Goal: Task Accomplishment & Management: Use online tool/utility

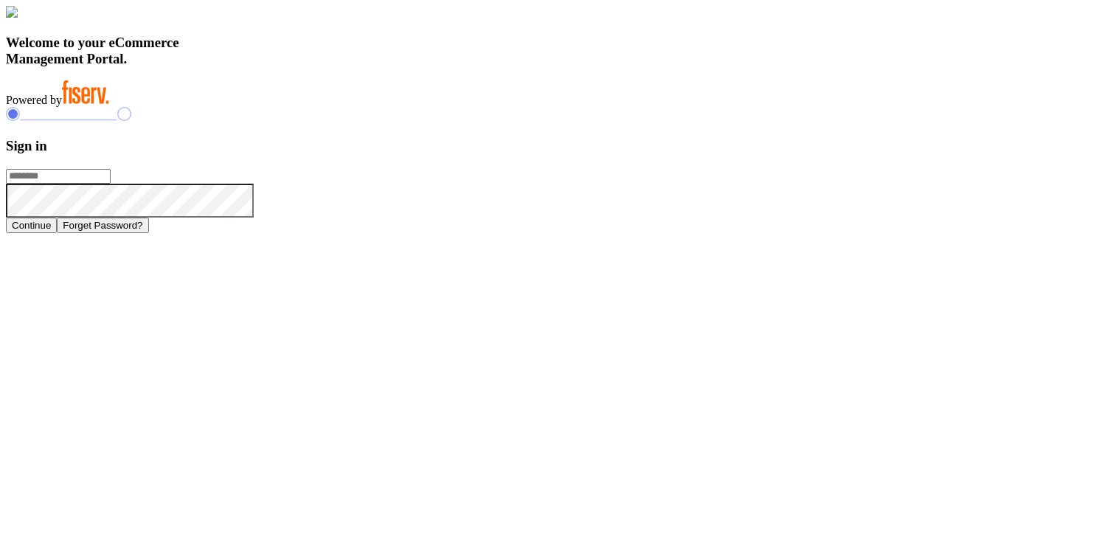
type input "**********"
click at [57, 233] on button "Continue" at bounding box center [31, 225] width 51 height 15
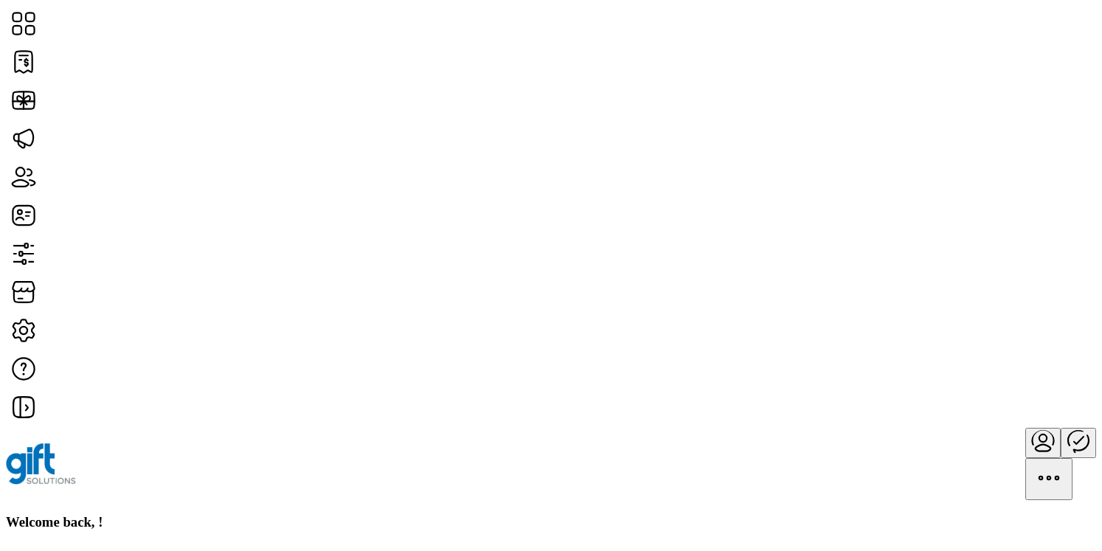
click at [1060, 423] on icon "Publisher Panel" at bounding box center [1077, 440] width 35 height 35
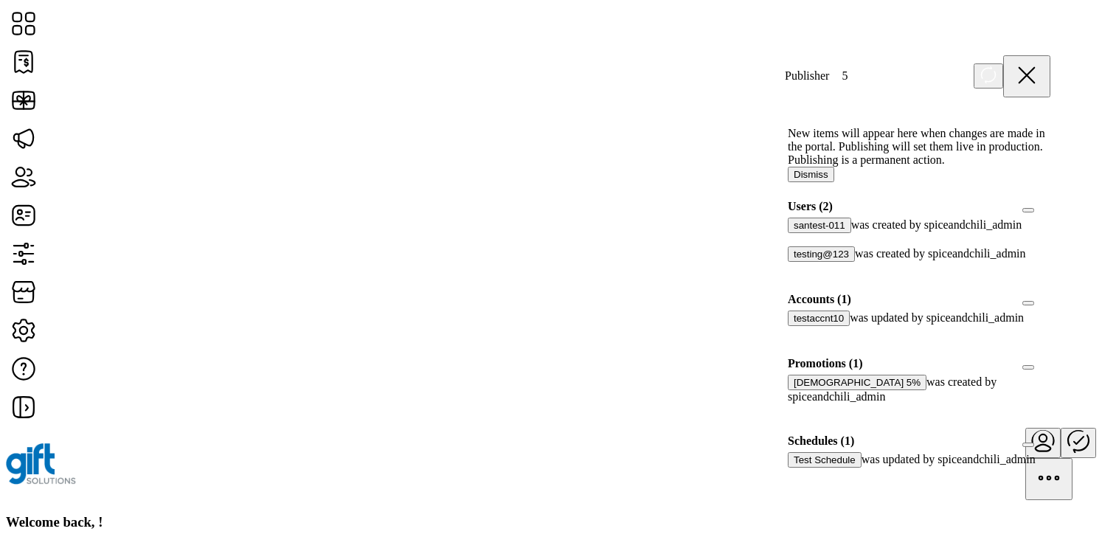
click at [793, 417] on div at bounding box center [793, 409] width 0 height 13
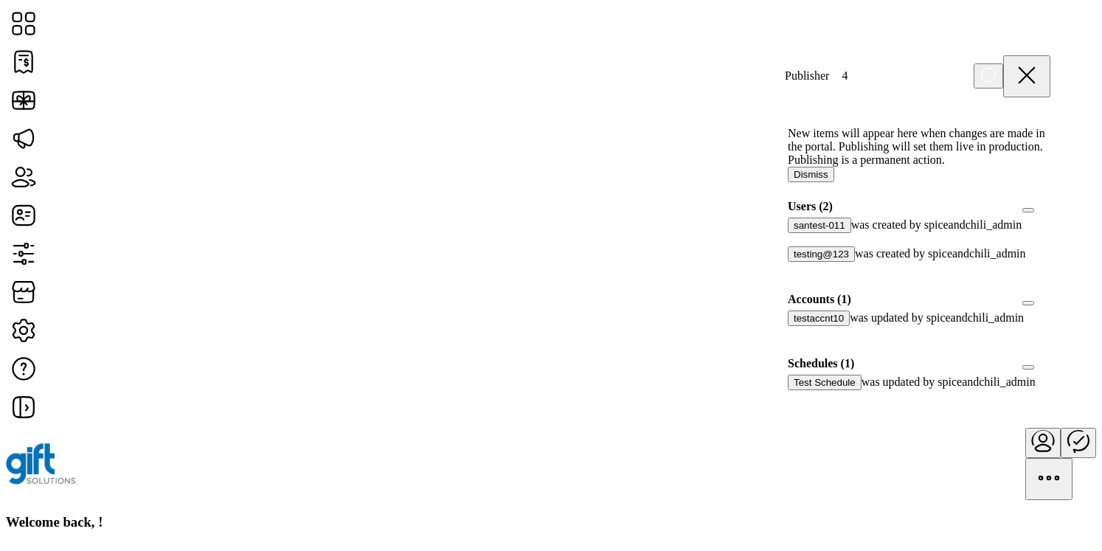
scroll to position [25, 0]
click at [793, 262] on div at bounding box center [793, 268] width 0 height 13
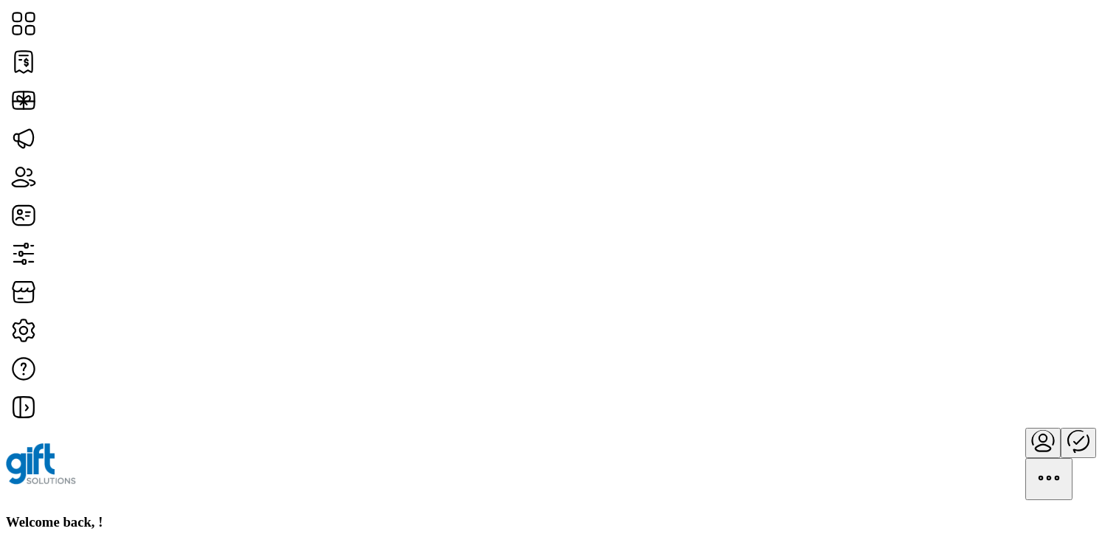
click at [1060, 423] on icon "Publisher Panel" at bounding box center [1077, 440] width 35 height 35
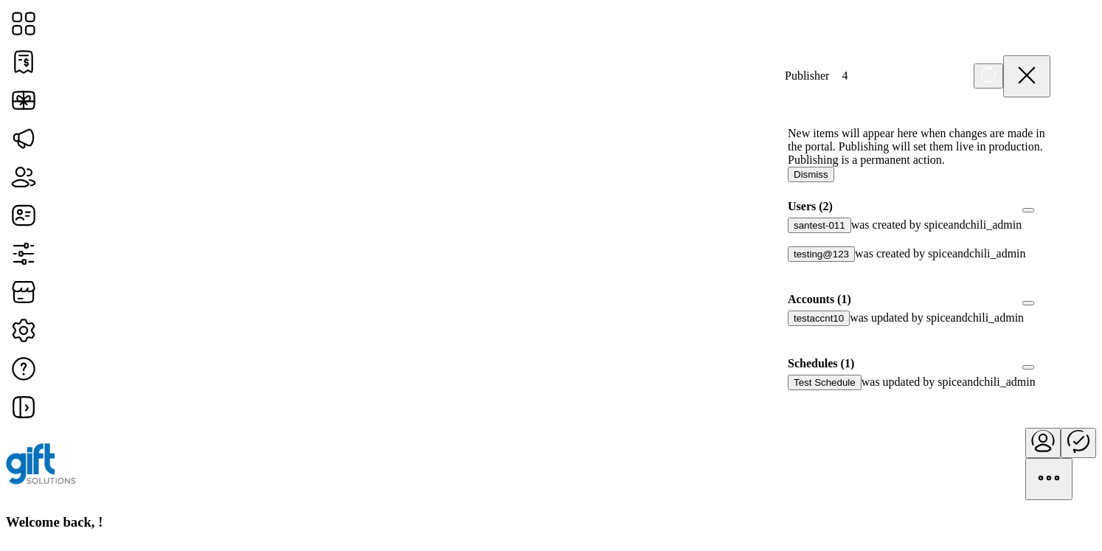
scroll to position [25, 0]
click at [793, 403] on div at bounding box center [793, 396] width 0 height 13
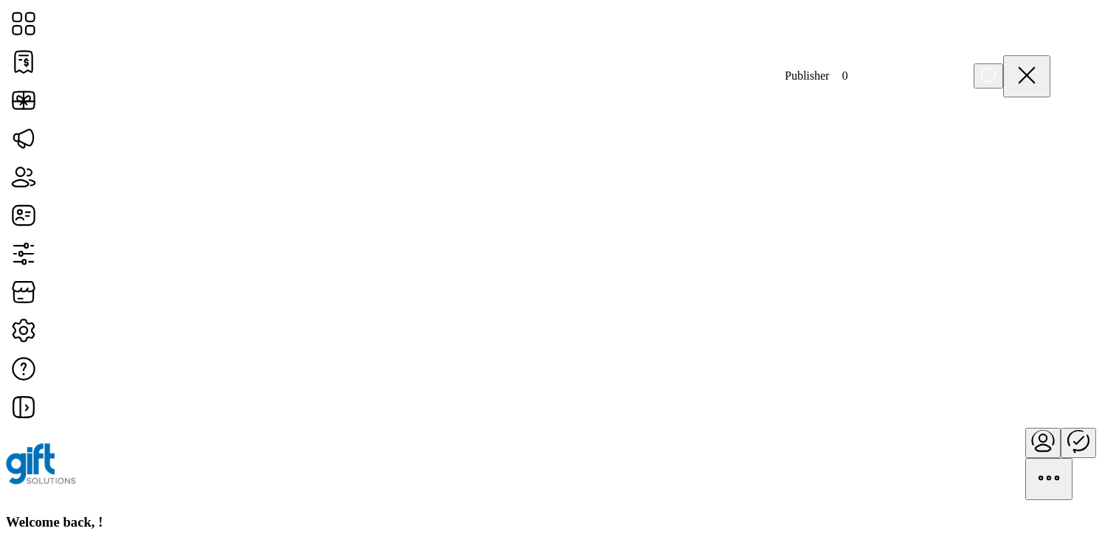
scroll to position [0, 0]
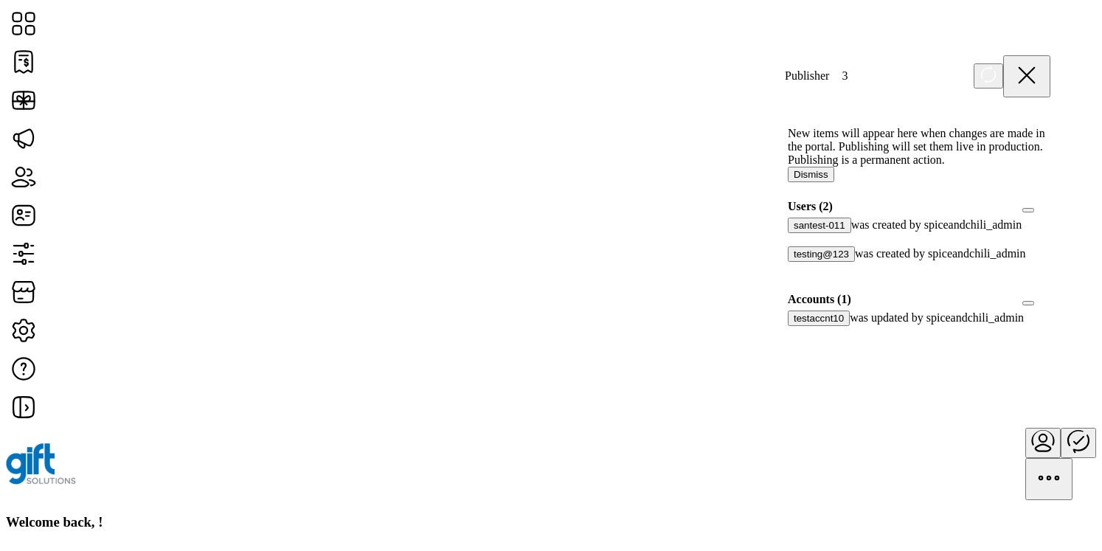
click at [793, 275] on div at bounding box center [793, 268] width 0 height 13
click at [793, 246] on div at bounding box center [793, 239] width 0 height 13
click at [803, 272] on icon at bounding box center [798, 267] width 10 height 10
click at [803, 241] on icon at bounding box center [798, 238] width 10 height 7
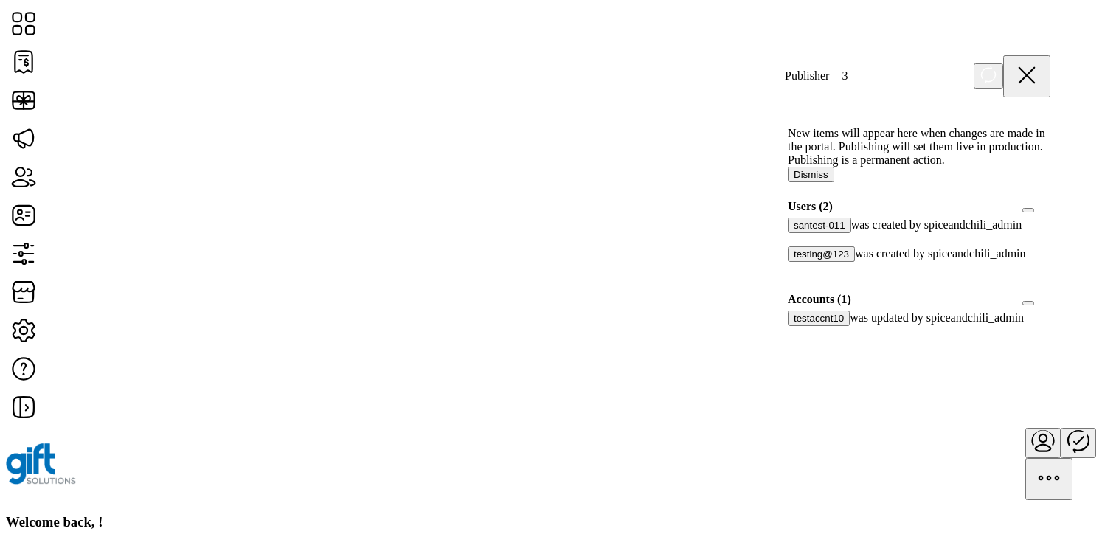
click at [793, 339] on div at bounding box center [793, 332] width 0 height 13
click at [793, 275] on div at bounding box center [793, 268] width 0 height 13
click at [803, 334] on icon at bounding box center [798, 330] width 10 height 7
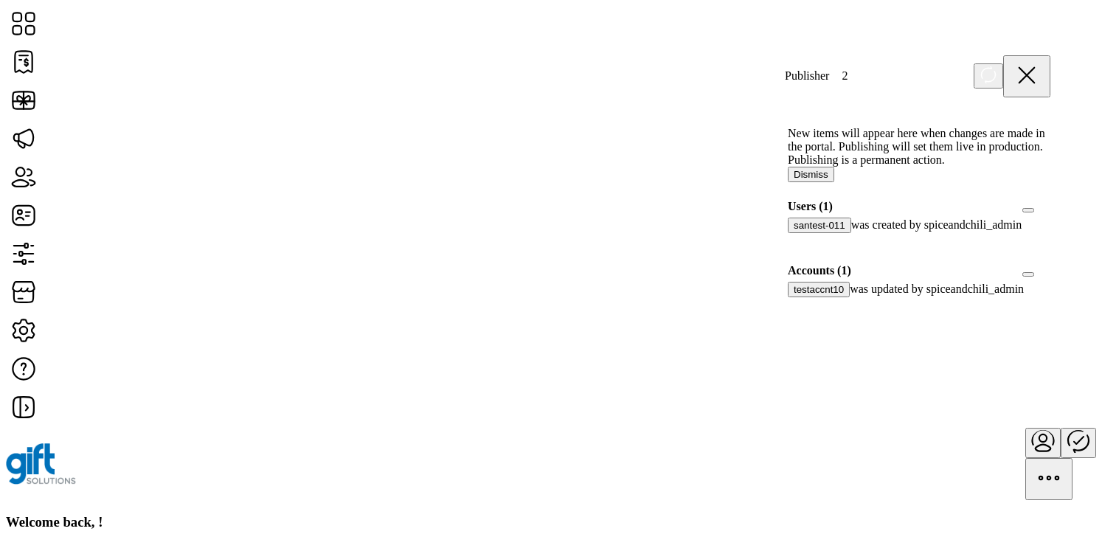
click at [834, 182] on button "Dismiss" at bounding box center [811, 174] width 46 height 15
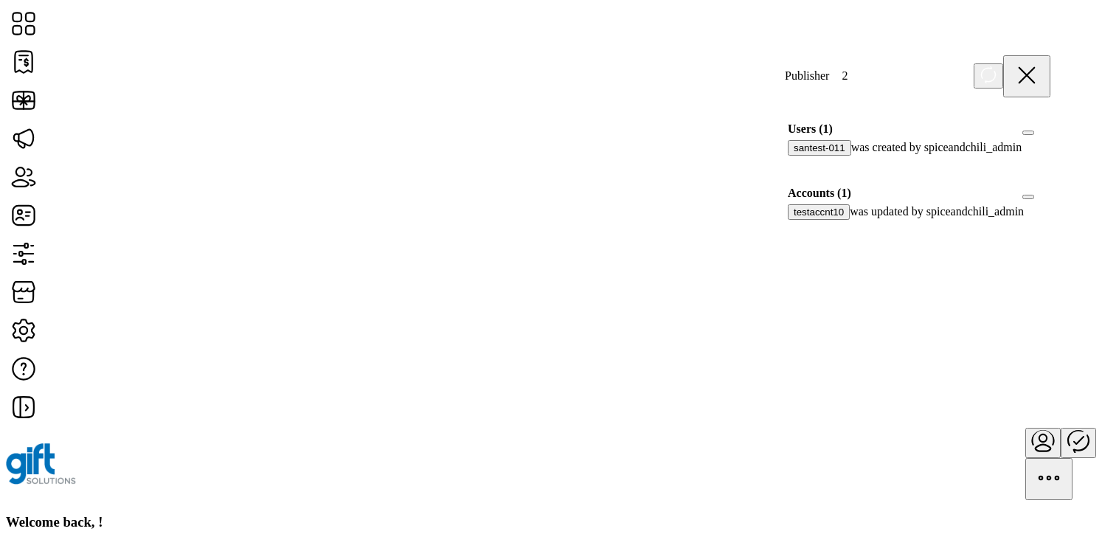
click at [1044, 75] on icon at bounding box center [1026, 75] width 35 height 35
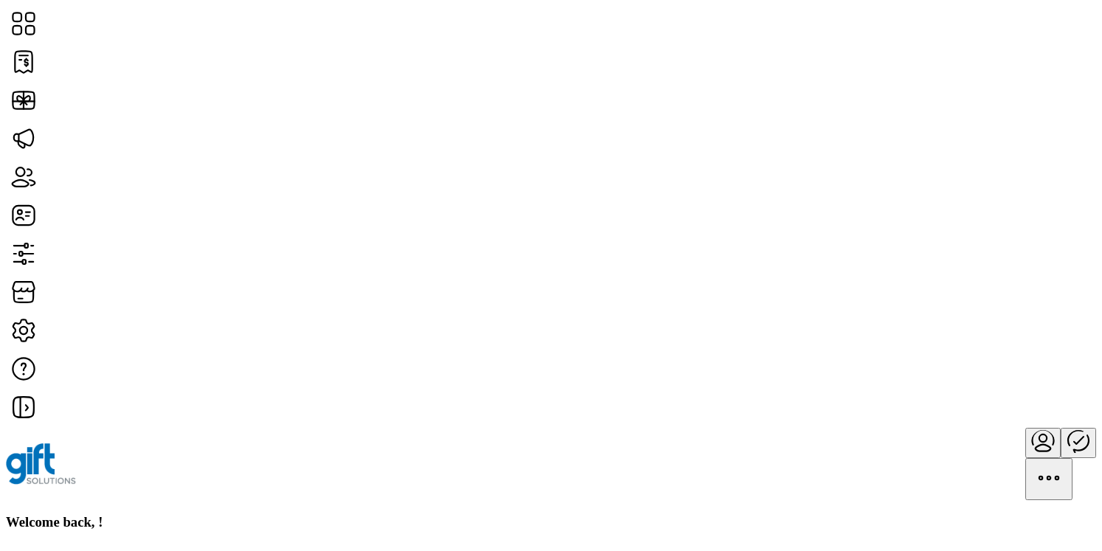
click at [251, 514] on h3 "Welcome back, !" at bounding box center [551, 522] width 1090 height 16
click at [327, 514] on div "Welcome back, !" at bounding box center [551, 522] width 1090 height 16
drag, startPoint x: 135, startPoint y: 106, endPoint x: 293, endPoint y: 107, distance: 158.5
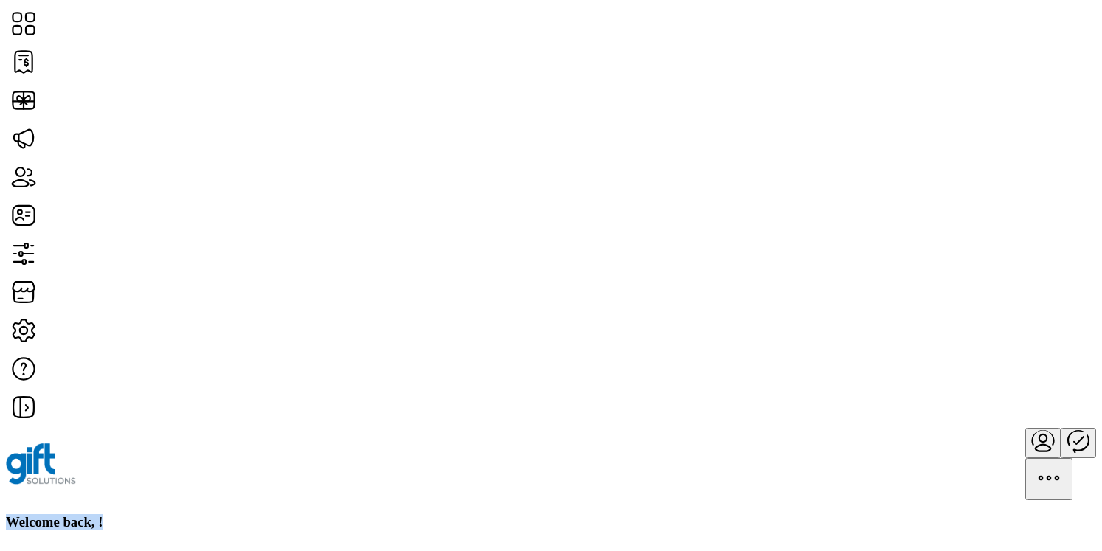
click at [293, 514] on div "Welcome back, !" at bounding box center [551, 522] width 1090 height 16
drag, startPoint x: 293, startPoint y: 107, endPoint x: 175, endPoint y: 96, distance: 119.2
click at [175, 514] on div "Welcome back, !" at bounding box center [551, 522] width 1090 height 16
click at [175, 514] on h3 "Welcome back, !" at bounding box center [551, 522] width 1090 height 16
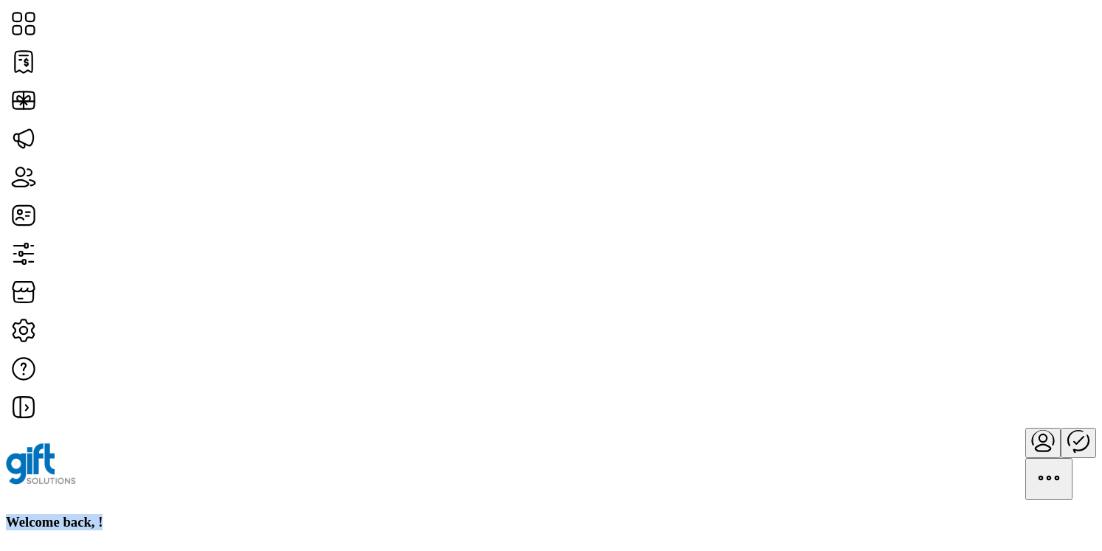
drag, startPoint x: 136, startPoint y: 98, endPoint x: 313, endPoint y: 108, distance: 177.2
click at [313, 514] on div "Welcome back, !" at bounding box center [551, 522] width 1090 height 16
drag, startPoint x: 313, startPoint y: 108, endPoint x: 171, endPoint y: 86, distance: 143.2
click at [171, 514] on div "Welcome back, !" at bounding box center [551, 522] width 1090 height 16
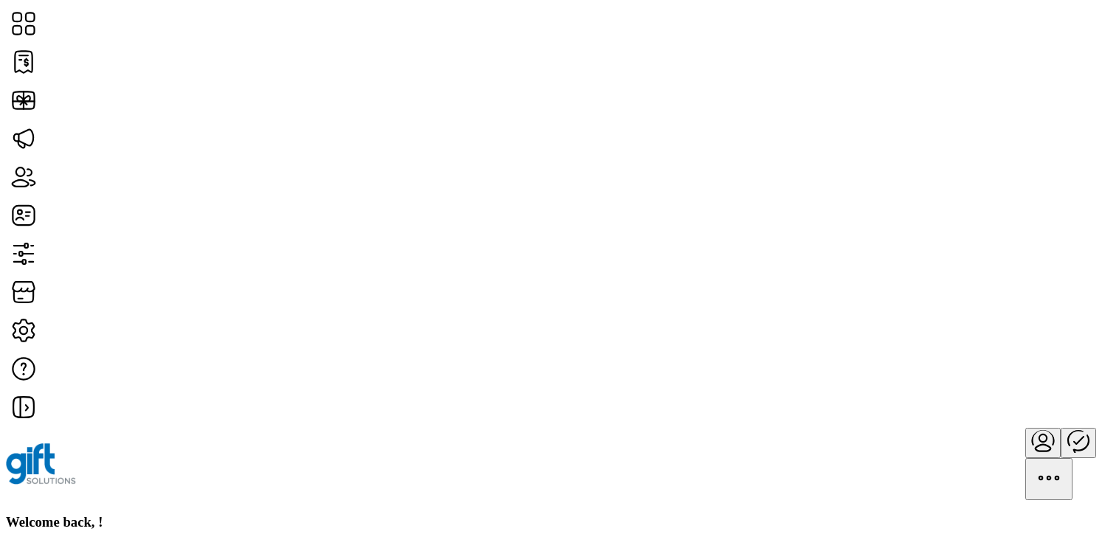
click at [165, 514] on h3 "Welcome back, !" at bounding box center [551, 522] width 1090 height 16
drag, startPoint x: 134, startPoint y: 100, endPoint x: 302, endPoint y: 119, distance: 169.1
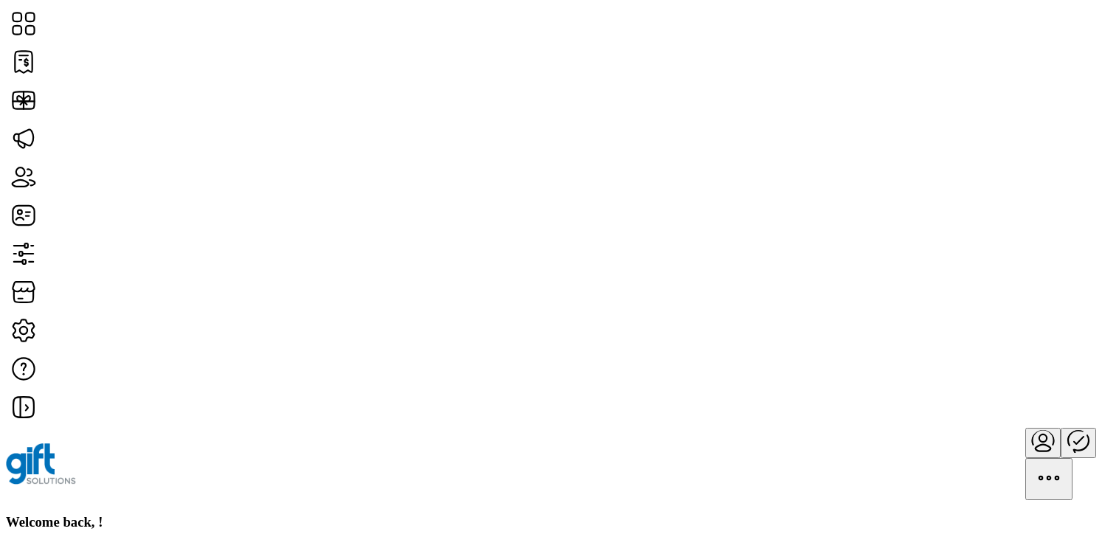
click at [251, 514] on h3 "Welcome back, !" at bounding box center [551, 522] width 1090 height 16
click at [393, 514] on div "Welcome back, !" at bounding box center [551, 522] width 1090 height 16
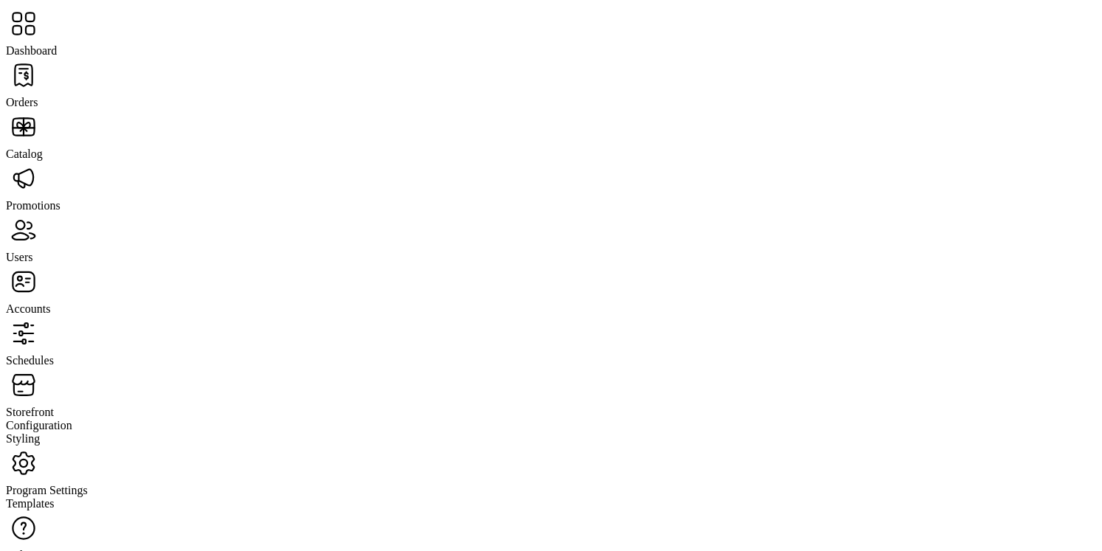
click at [38, 96] on span "Orders" at bounding box center [22, 102] width 32 height 13
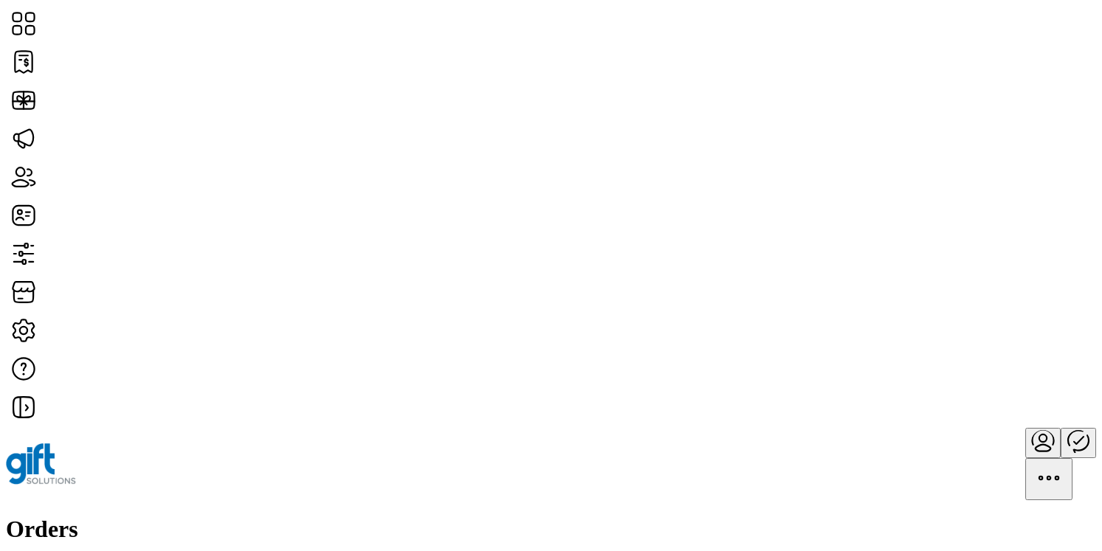
click at [195, 515] on h1 "Orders" at bounding box center [551, 528] width 1090 height 27
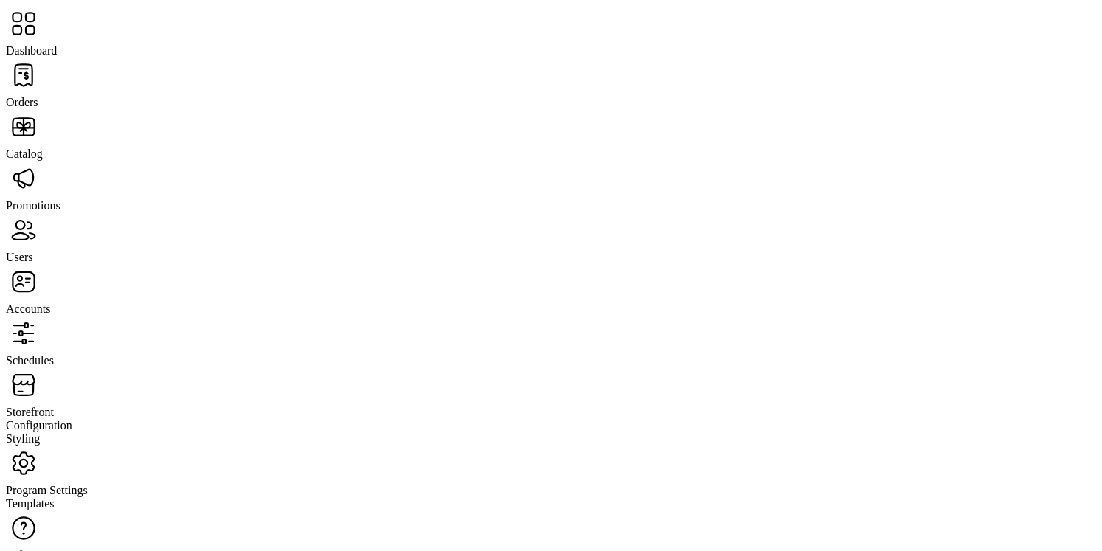
click at [43, 147] on span "Catalog" at bounding box center [24, 153] width 37 height 13
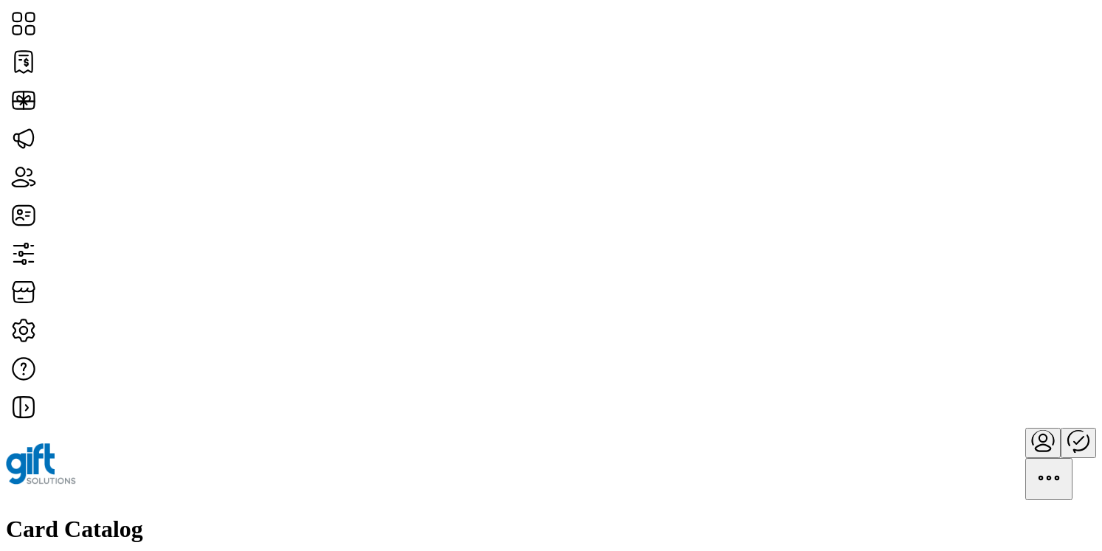
click at [279, 515] on h1 "Card Catalog" at bounding box center [551, 528] width 1090 height 27
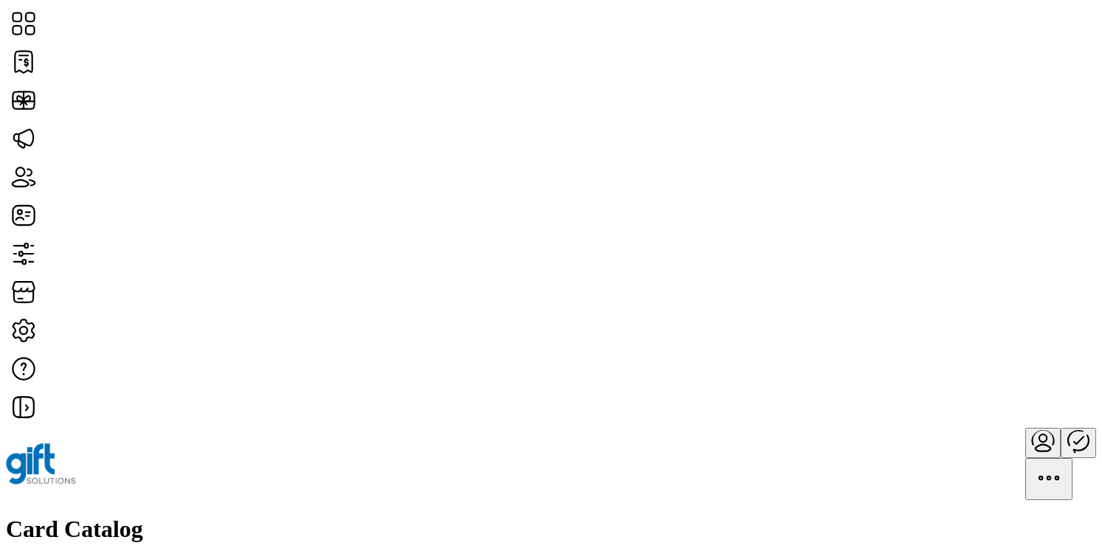
scroll to position [200, 0]
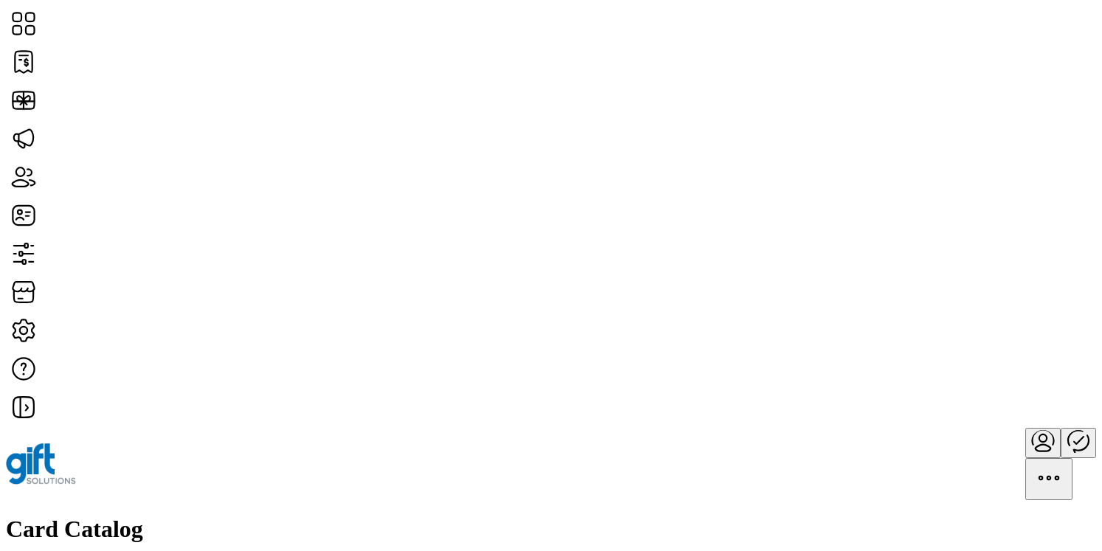
scroll to position [173, 0]
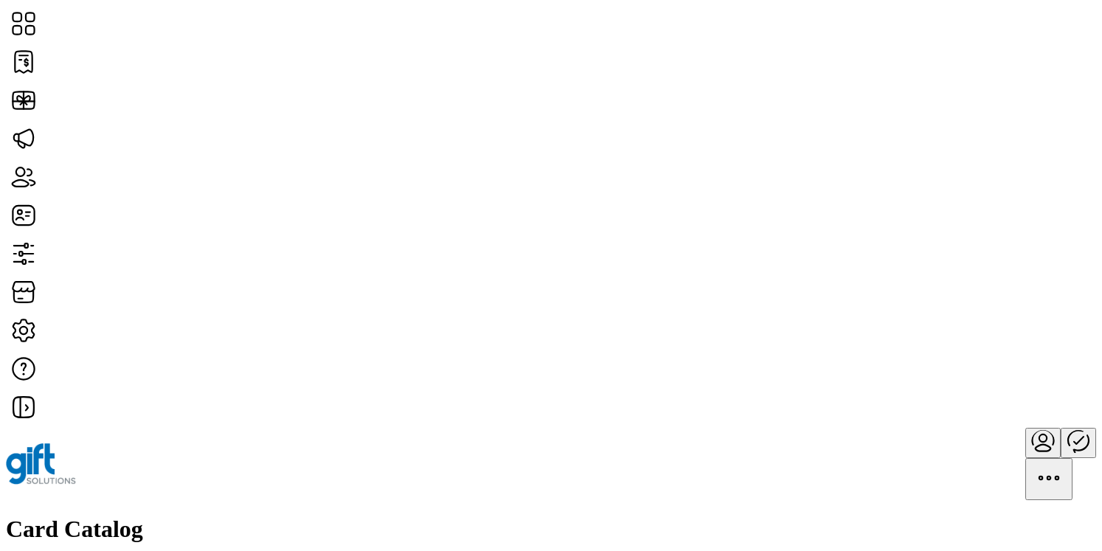
scroll to position [287, 0]
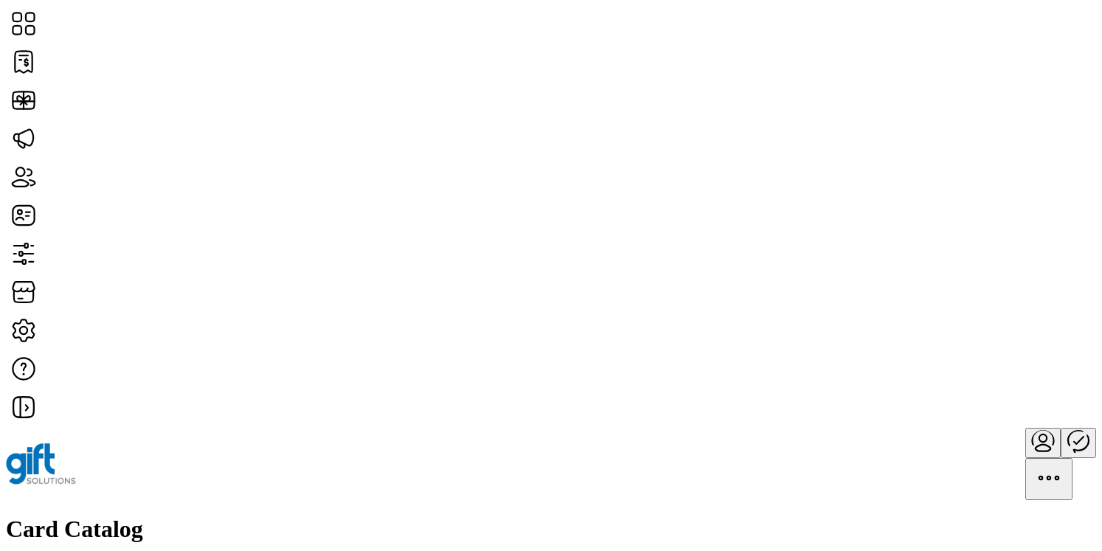
scroll to position [0, 0]
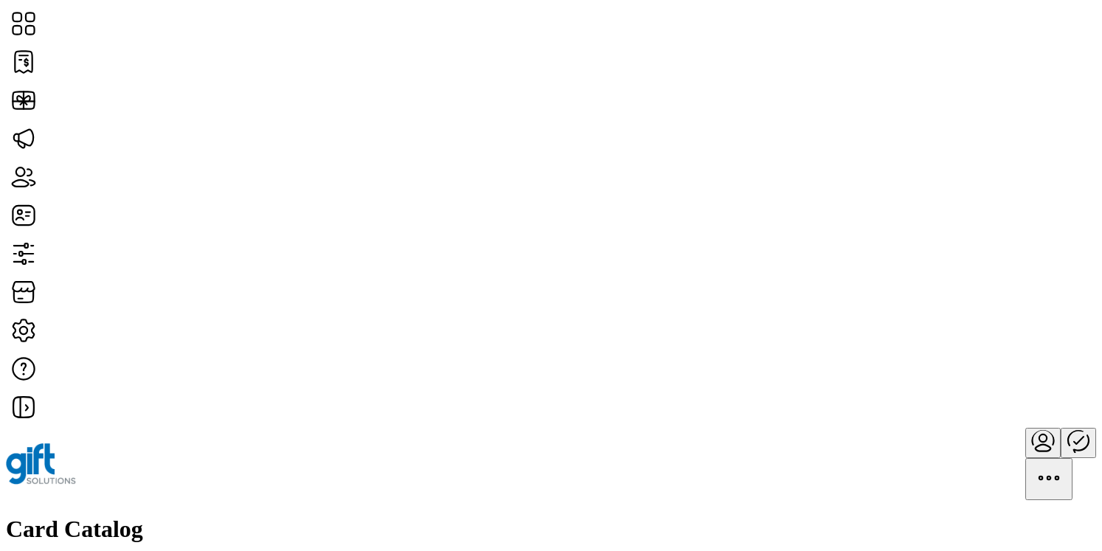
click at [501, 428] on div at bounding box center [551, 464] width 1090 height 72
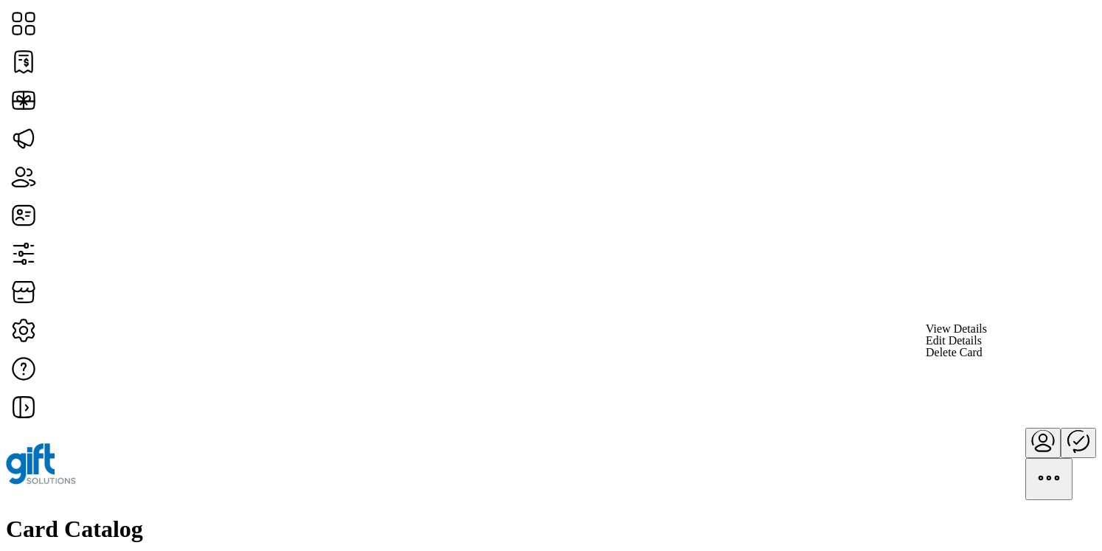
click at [987, 335] on span "View Details" at bounding box center [955, 329] width 61 height 12
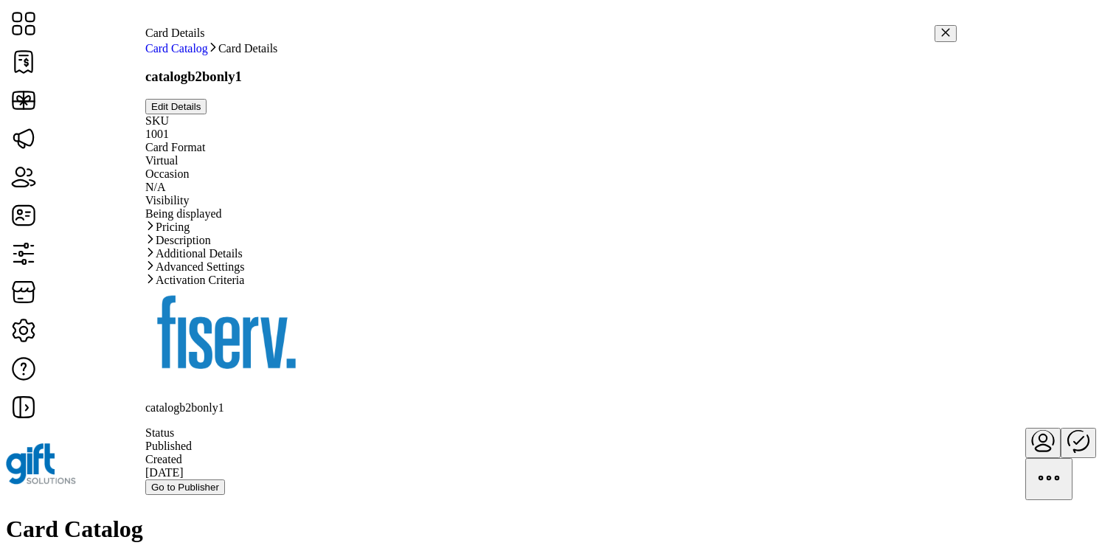
click at [940, 30] on icon "button" at bounding box center [945, 32] width 10 height 10
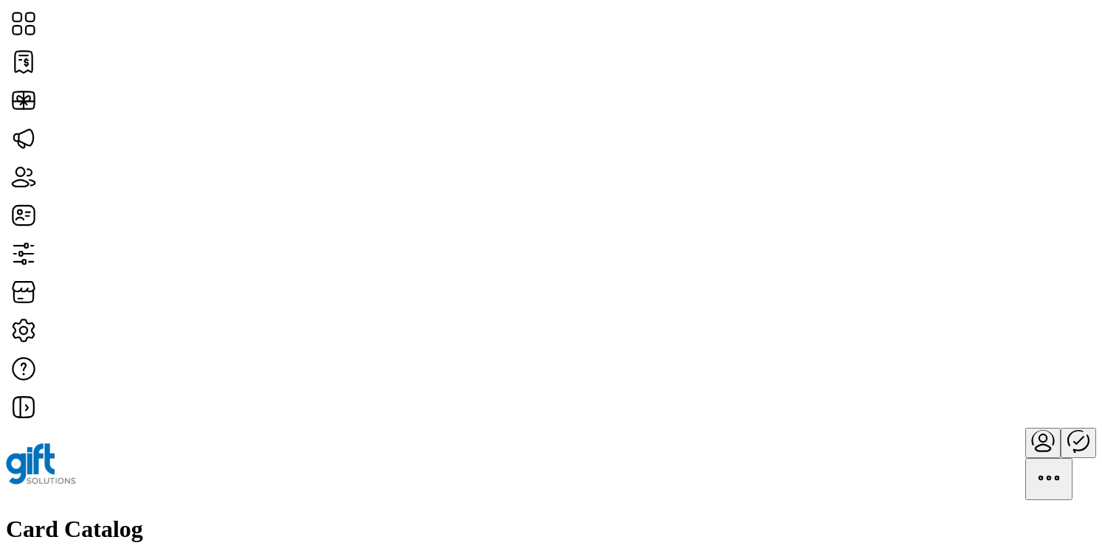
click at [913, 156] on span "Merchant" at bounding box center [890, 151] width 45 height 12
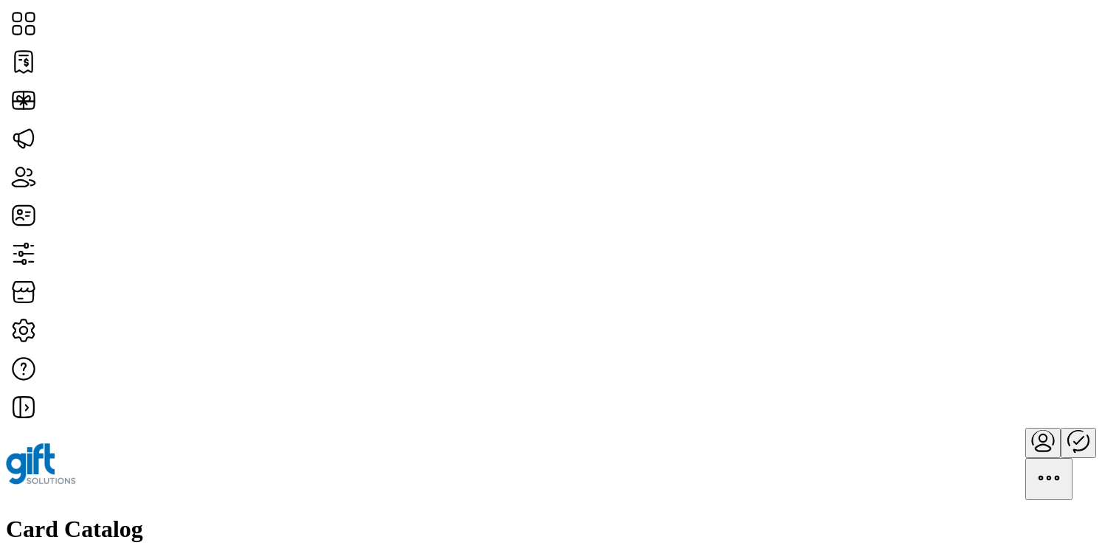
click at [624, 428] on div at bounding box center [551, 464] width 1090 height 72
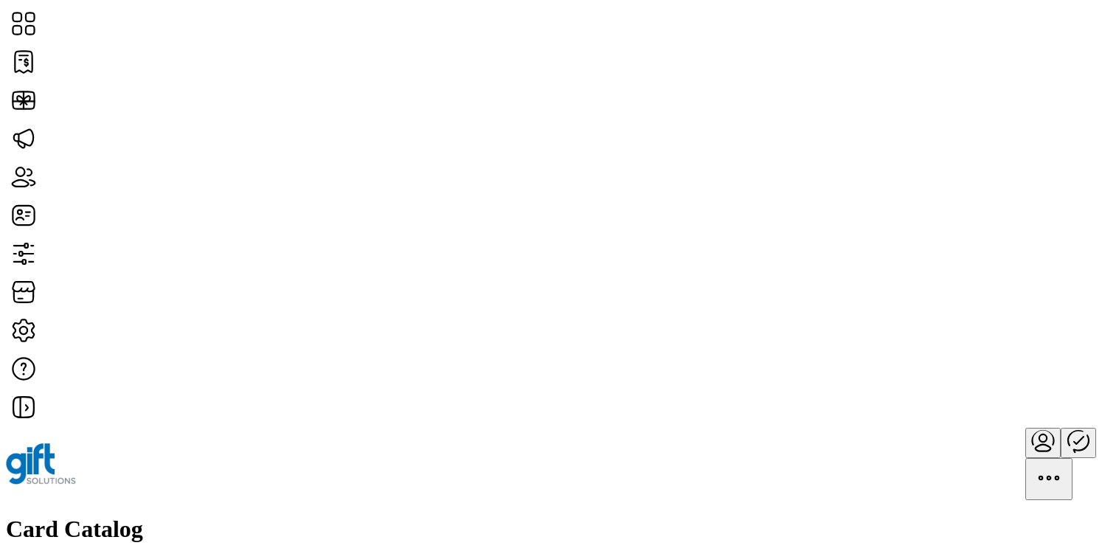
click at [288, 515] on h1 "Card Catalog" at bounding box center [551, 528] width 1090 height 27
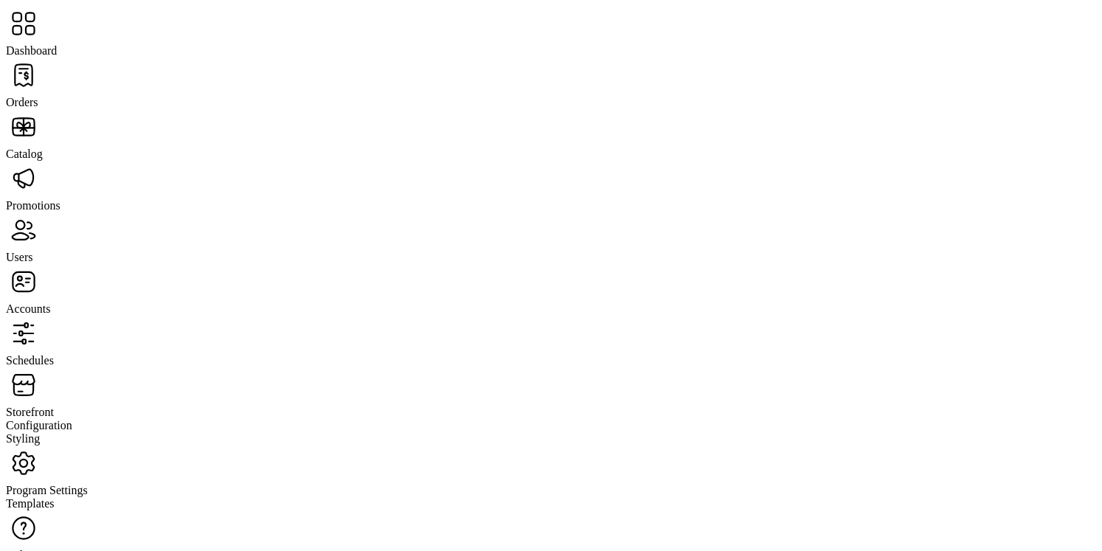
click at [38, 96] on span "Orders" at bounding box center [22, 102] width 32 height 13
click at [57, 44] on span "Dashboard" at bounding box center [31, 50] width 51 height 13
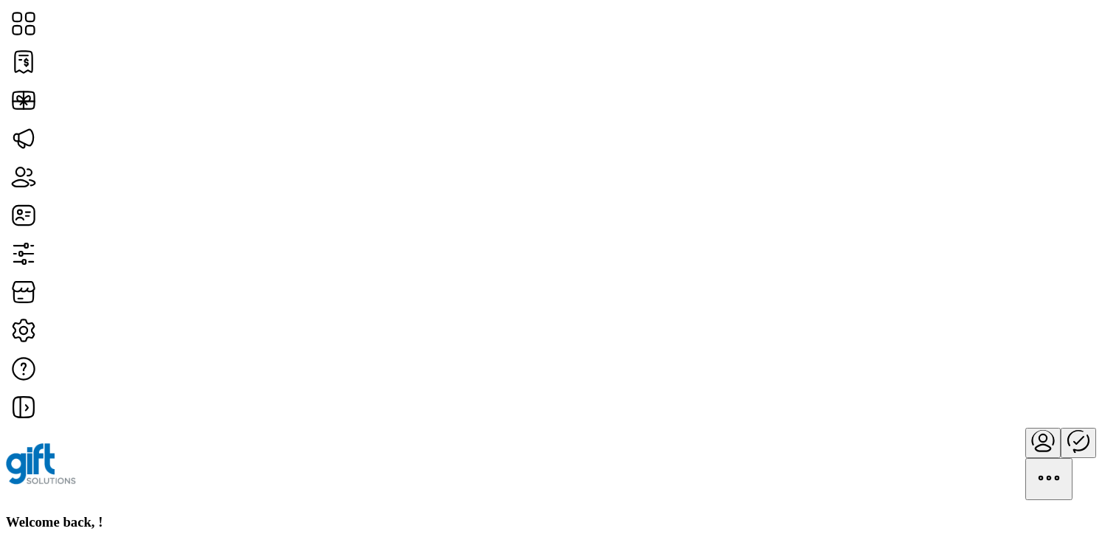
click at [262, 514] on h3 "Welcome back, !" at bounding box center [551, 522] width 1090 height 16
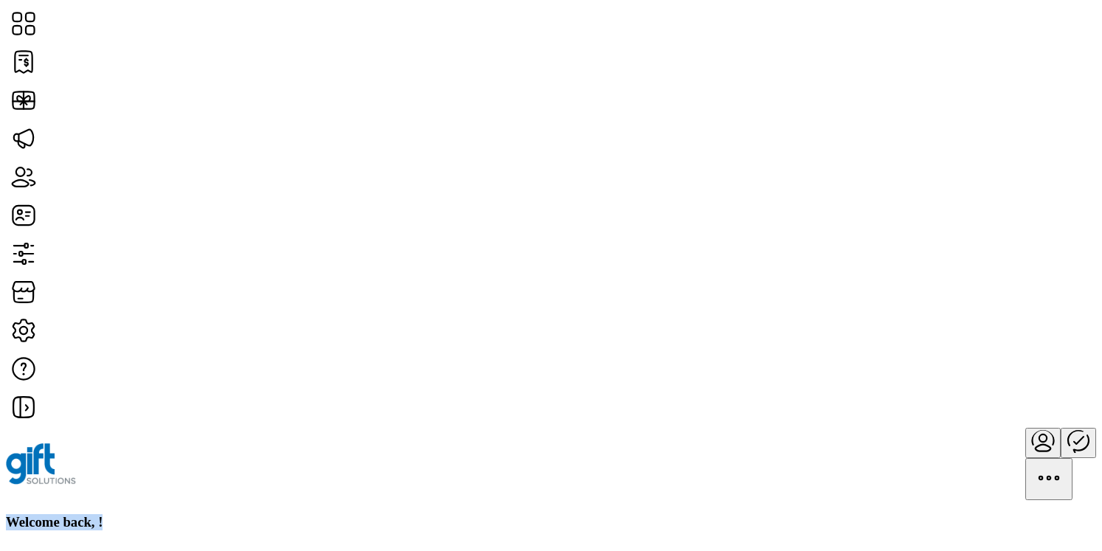
click at [245, 514] on h3 "Welcome back, !" at bounding box center [551, 522] width 1090 height 16
click at [440, 514] on div "Welcome back, !" at bounding box center [551, 522] width 1090 height 16
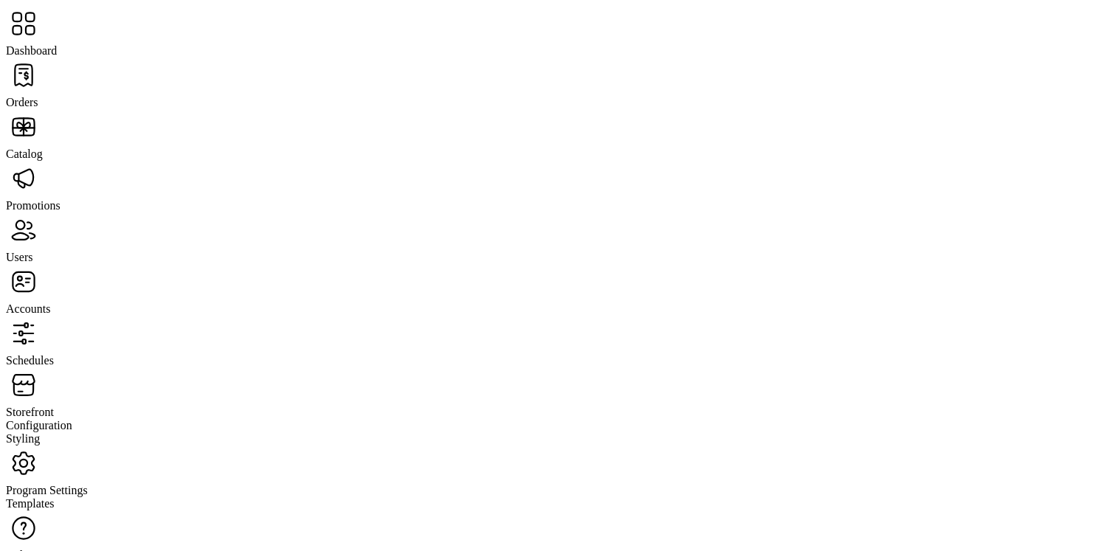
click at [38, 96] on span "Orders" at bounding box center [22, 102] width 32 height 13
click at [60, 199] on span "Promotions" at bounding box center [33, 205] width 55 height 13
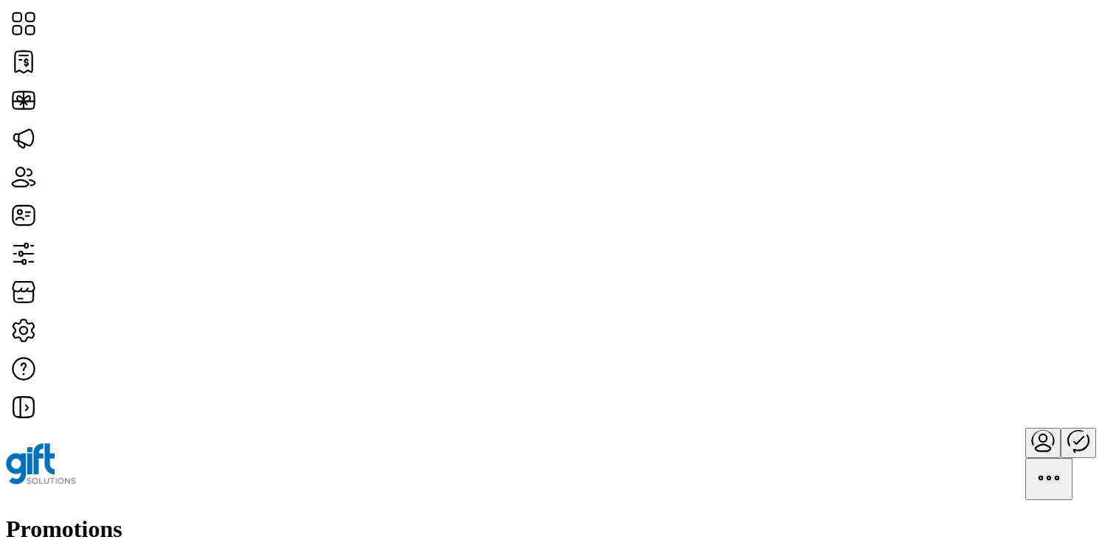
click at [265, 515] on h1 "Promotions" at bounding box center [551, 528] width 1090 height 27
click at [372, 515] on div "Promotions Add New Promotion" at bounding box center [551, 544] width 1090 height 58
click at [263, 515] on h1 "Promotions" at bounding box center [551, 528] width 1090 height 27
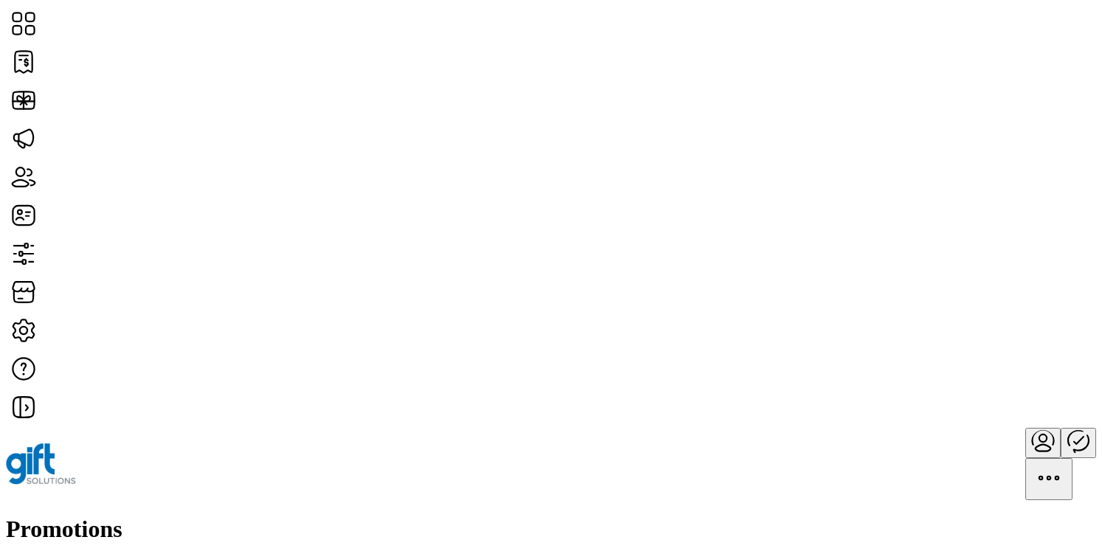
click at [355, 515] on div "Promotions Add New Promotion" at bounding box center [551, 544] width 1090 height 58
click at [260, 515] on h1 "Promotions" at bounding box center [551, 528] width 1090 height 27
click at [395, 515] on div "Promotions Add New Promotion" at bounding box center [551, 544] width 1090 height 58
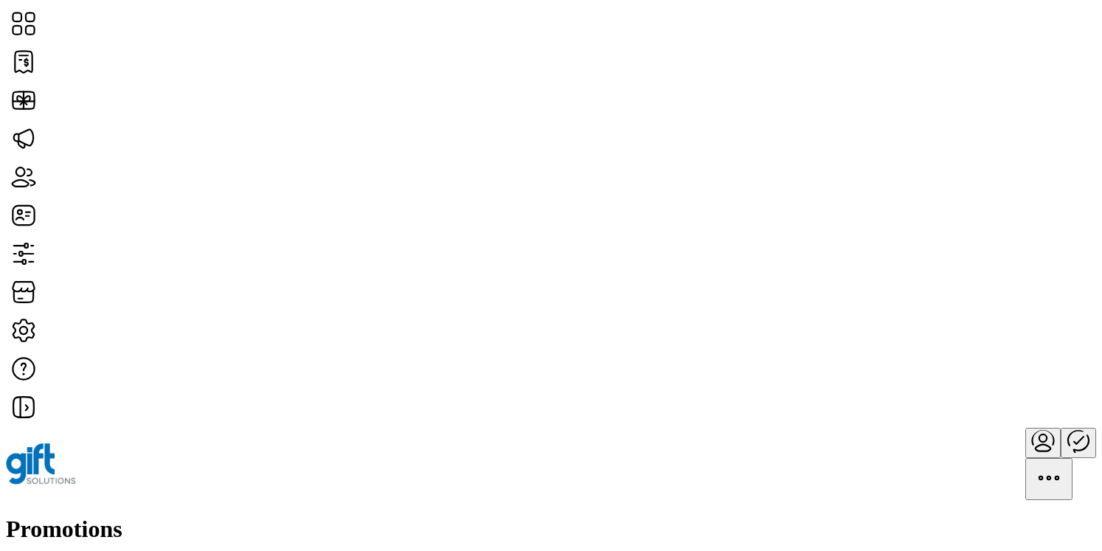
drag, startPoint x: 249, startPoint y: 277, endPoint x: 426, endPoint y: 457, distance: 252.4
drag, startPoint x: 249, startPoint y: 277, endPoint x: 382, endPoint y: 458, distance: 224.2
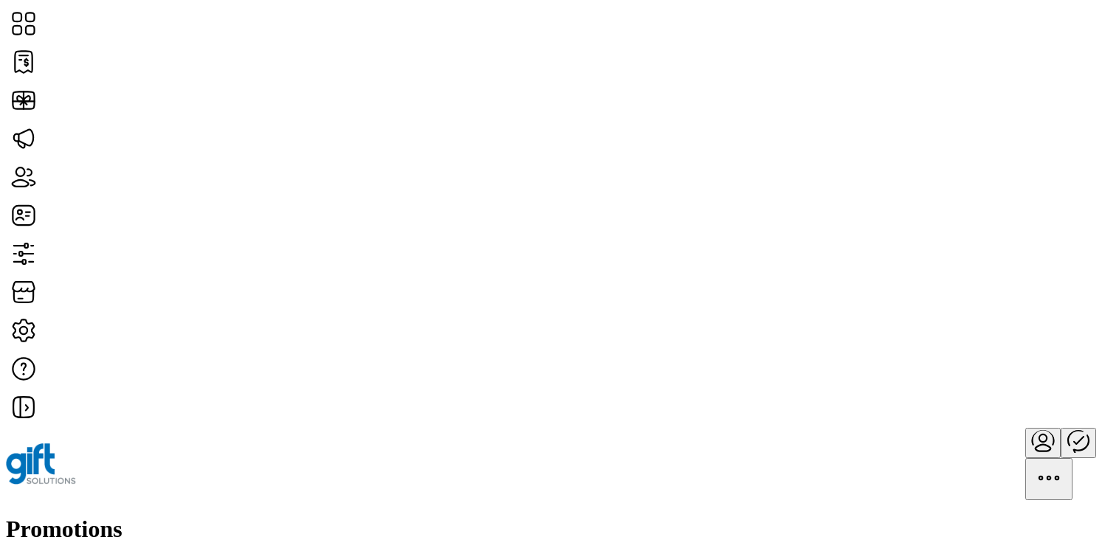
drag, startPoint x: 249, startPoint y: 235, endPoint x: 339, endPoint y: 340, distance: 138.1
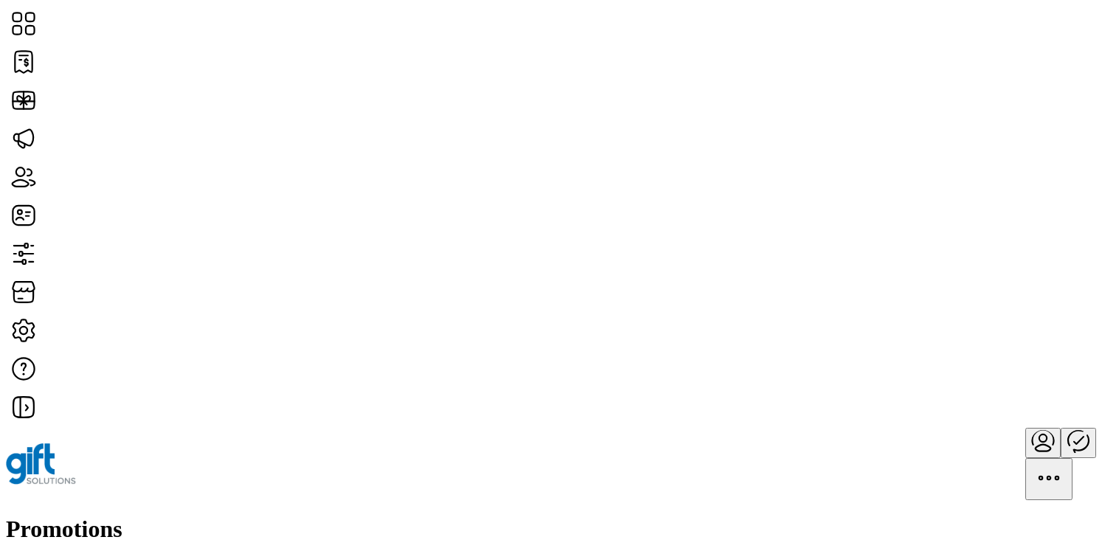
drag, startPoint x: 249, startPoint y: 226, endPoint x: 338, endPoint y: 343, distance: 146.8
drag, startPoint x: 246, startPoint y: 239, endPoint x: 333, endPoint y: 334, distance: 128.9
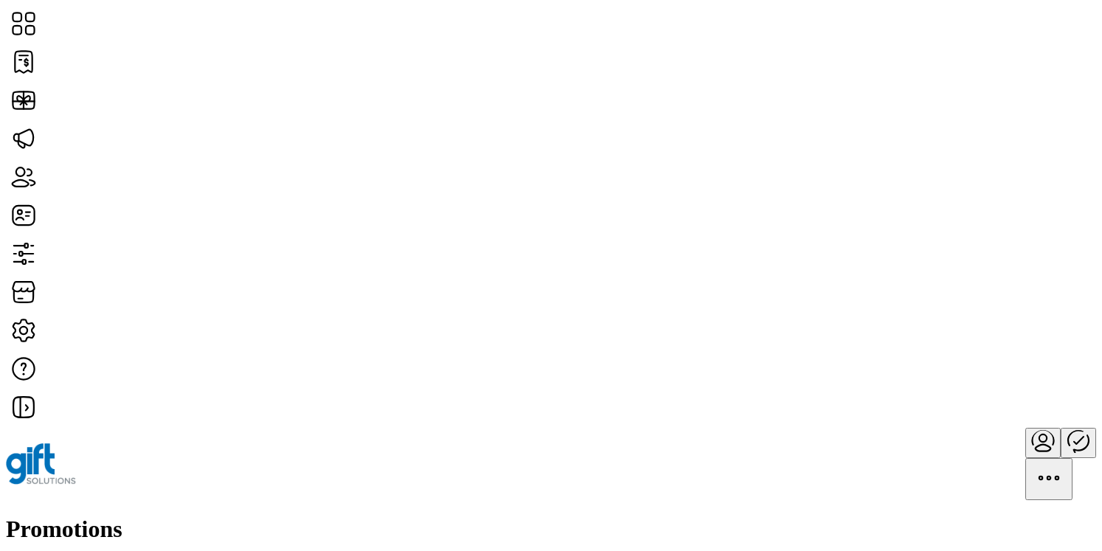
scroll to position [1121, 0]
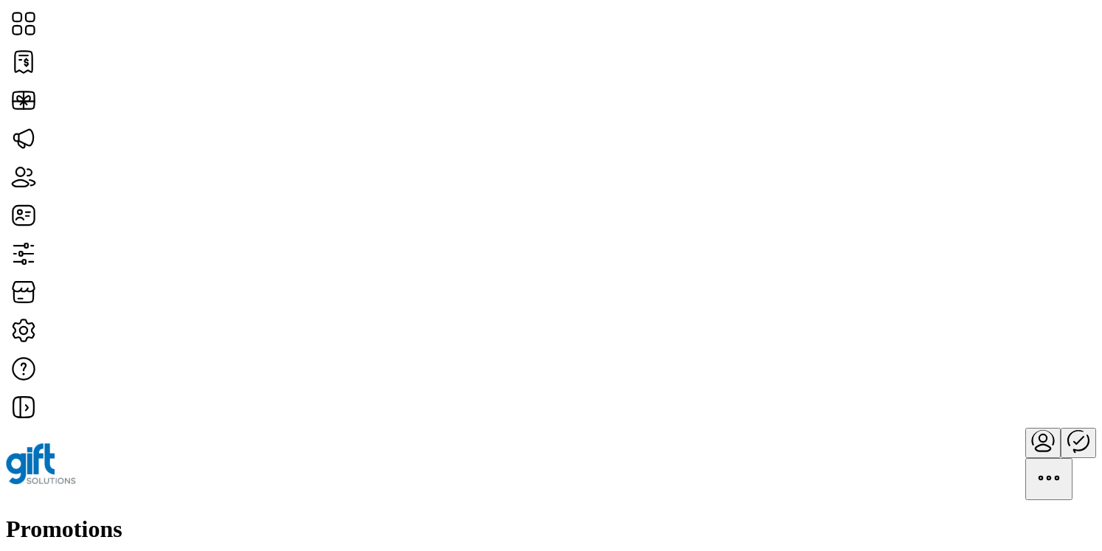
click at [280, 515] on h1 "Promotions" at bounding box center [551, 528] width 1090 height 27
click at [384, 515] on div "Promotions Add New Promotion" at bounding box center [551, 544] width 1090 height 58
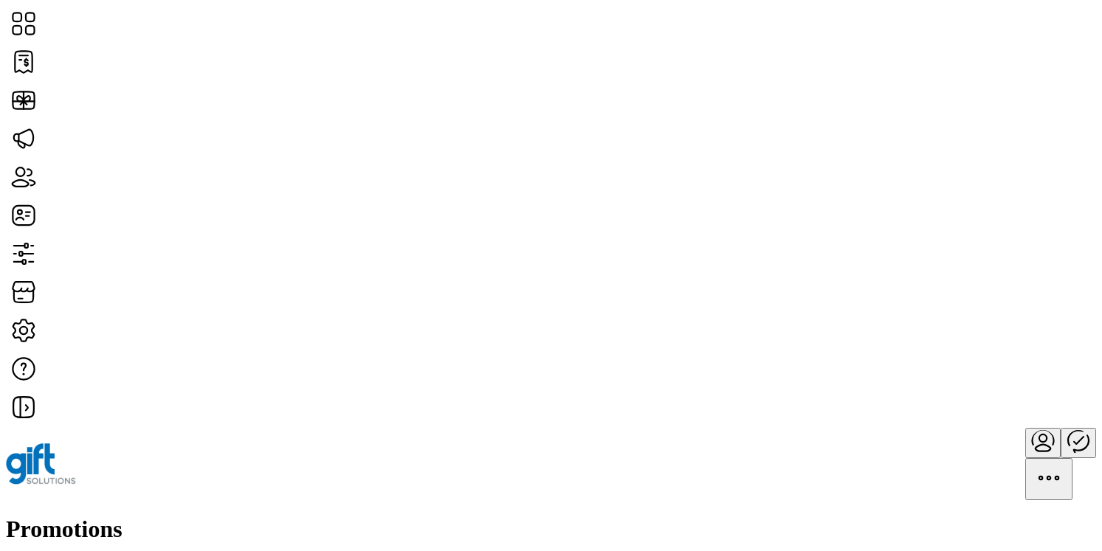
click at [1060, 423] on icon "Publisher Panel" at bounding box center [1077, 440] width 35 height 35
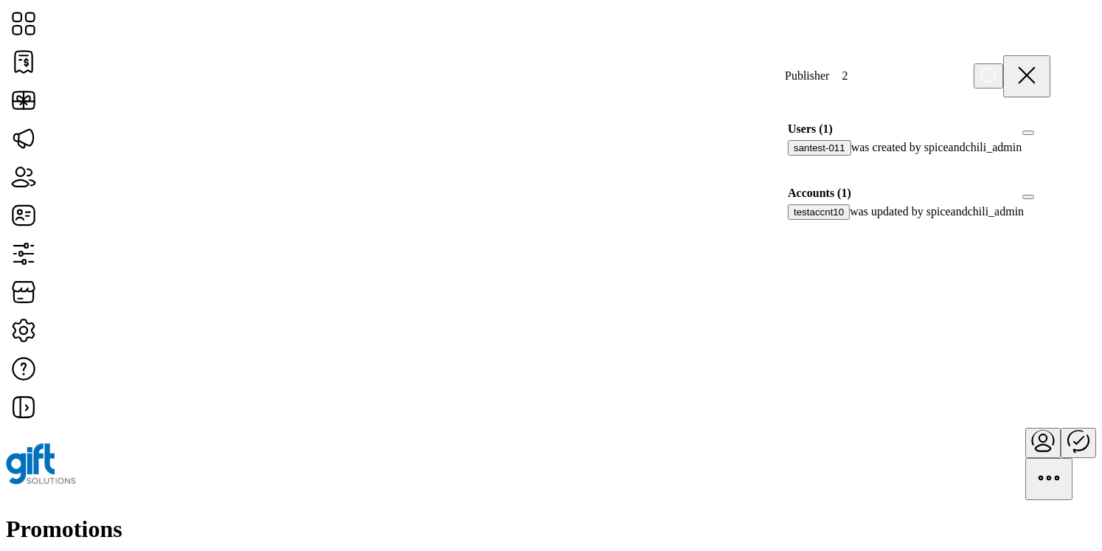
click at [1044, 77] on icon at bounding box center [1026, 75] width 35 height 35
